Goal: Find specific page/section: Find specific page/section

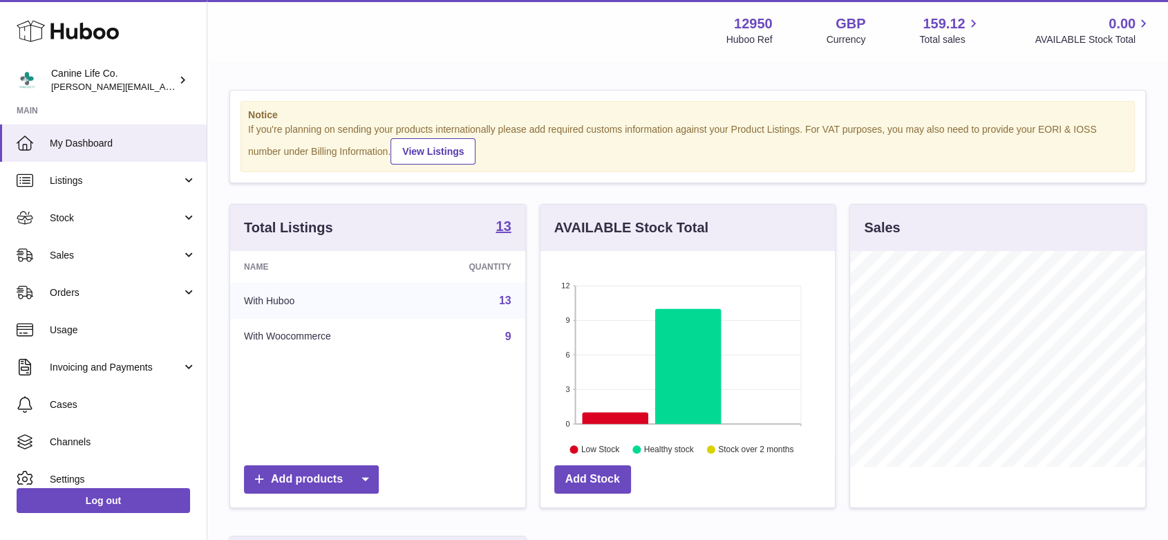
scroll to position [216, 294]
click at [90, 254] on span "Sales" at bounding box center [116, 255] width 132 height 13
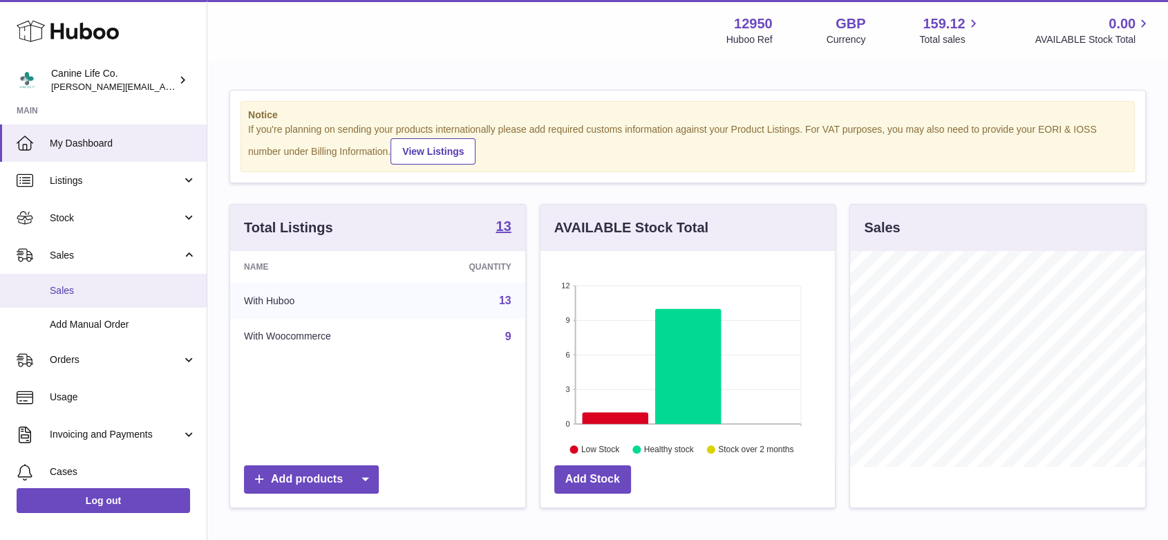
click at [86, 293] on span "Sales" at bounding box center [123, 290] width 146 height 13
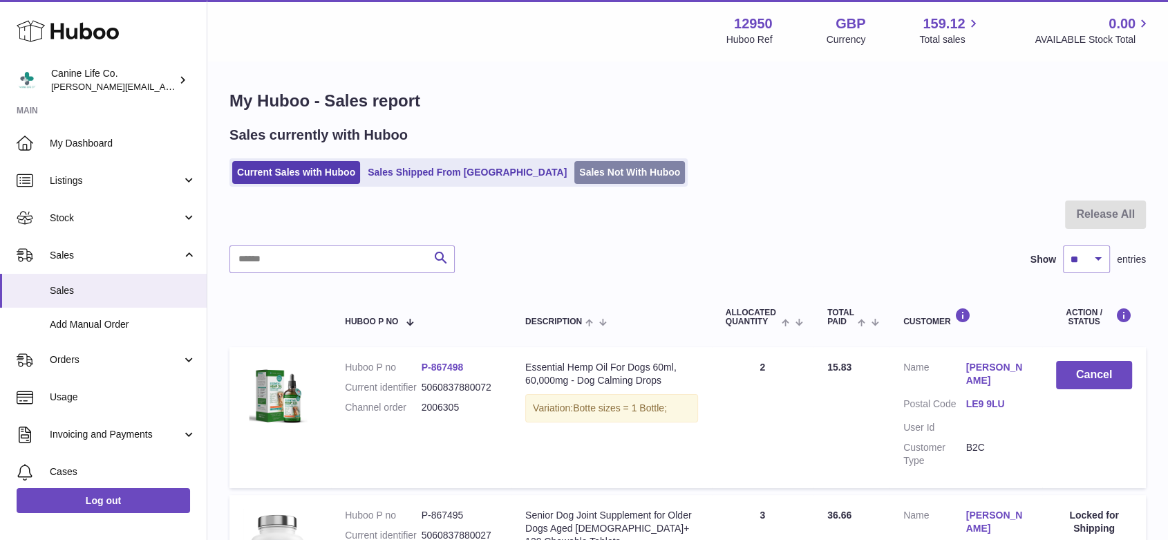
click at [574, 175] on link "Sales Not With Huboo" at bounding box center [629, 172] width 111 height 23
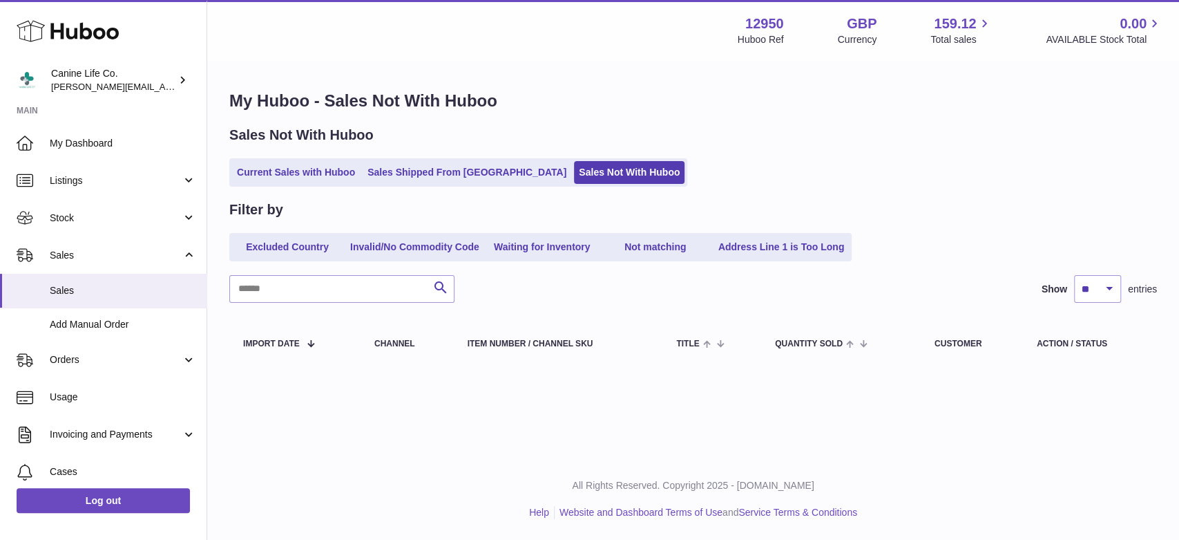
click at [915, 124] on div "My Huboo - Sales Not With Huboo Sales Not With Huboo Current Sales with Huboo S…" at bounding box center [693, 229] width 972 height 334
